Goal: Task Accomplishment & Management: Manage account settings

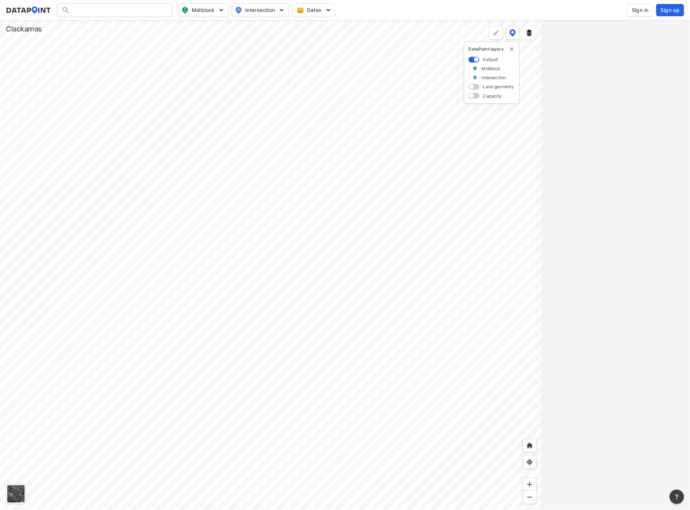
click at [647, 10] on span "Sign in" at bounding box center [640, 10] width 17 height 7
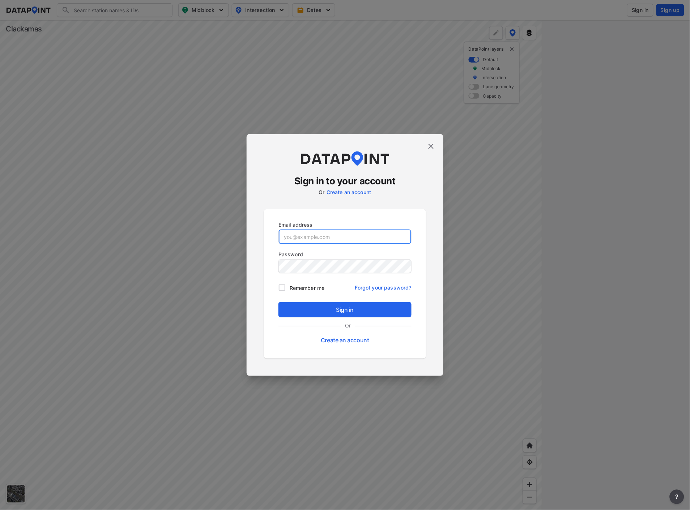
type input "[EMAIL_ADDRESS][DOMAIN_NAME]"
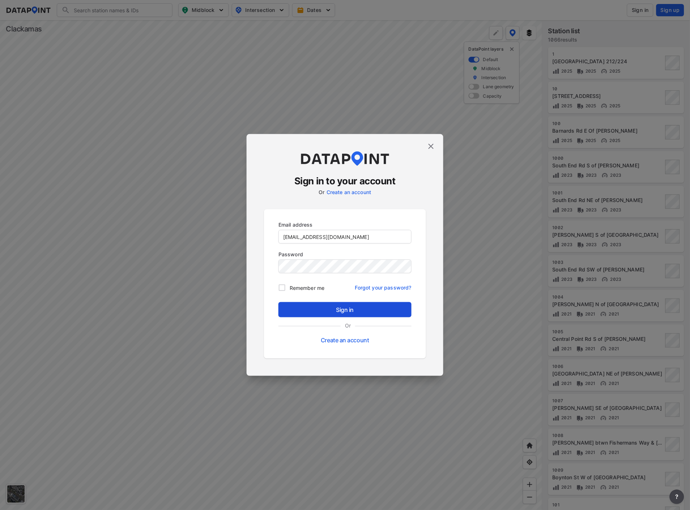
click at [324, 310] on span "Sign in" at bounding box center [345, 310] width 122 height 9
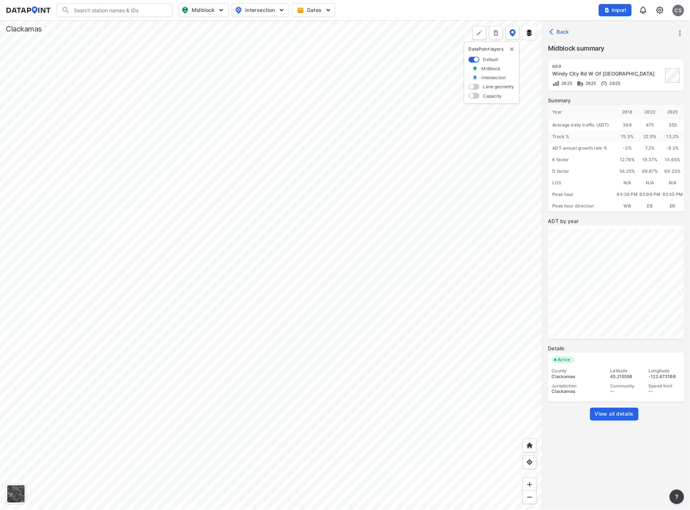
click at [241, 250] on div at bounding box center [271, 265] width 543 height 490
click at [414, 350] on div at bounding box center [271, 265] width 543 height 490
click at [351, 253] on div at bounding box center [271, 265] width 543 height 490
click at [116, 296] on div at bounding box center [271, 265] width 543 height 490
click at [93, 288] on div at bounding box center [271, 265] width 543 height 490
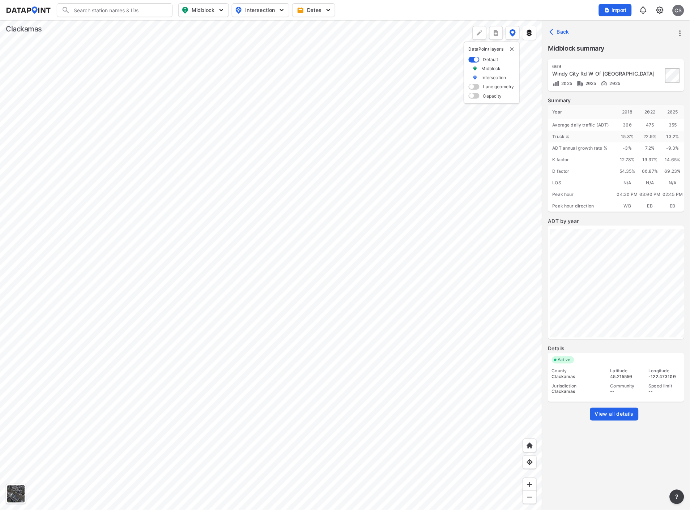
click at [94, 281] on div at bounding box center [271, 265] width 543 height 490
click at [324, 286] on div at bounding box center [271, 265] width 543 height 490
